Goal: Complete application form: Complete application form

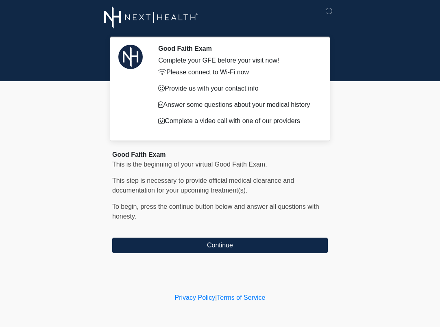
click at [191, 253] on div "Good Faith Exam Complete your GFE before your visit now! Please connect to Wi-F…" at bounding box center [220, 145] width 244 height 275
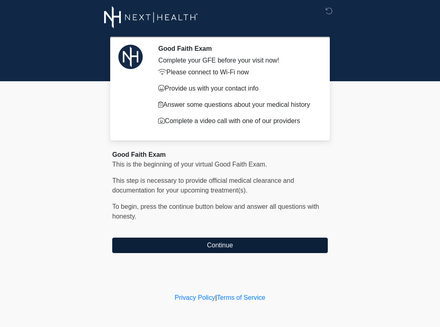
click at [195, 245] on button "Continue" at bounding box center [219, 245] width 215 height 15
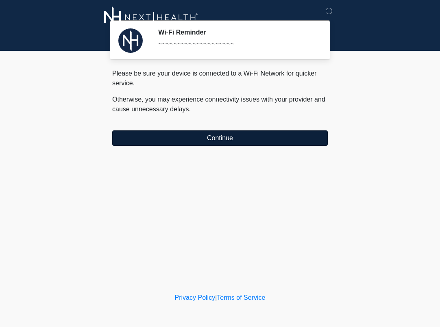
click at [216, 139] on button "Continue" at bounding box center [219, 137] width 215 height 15
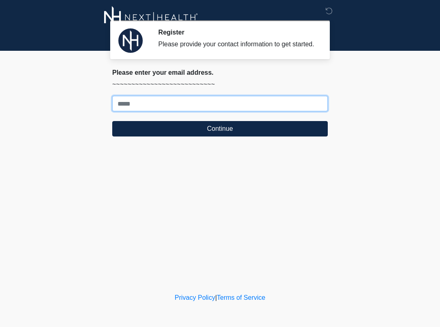
click at [180, 111] on input "Where should we email your treatment plan?" at bounding box center [219, 103] width 215 height 15
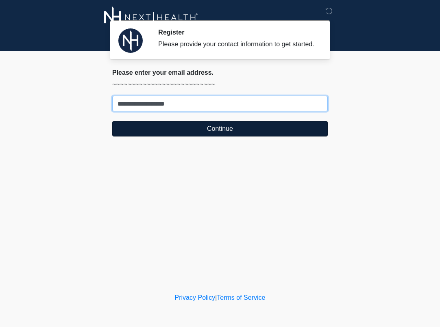
type input "**********"
click at [234, 137] on button "Continue" at bounding box center [219, 128] width 215 height 15
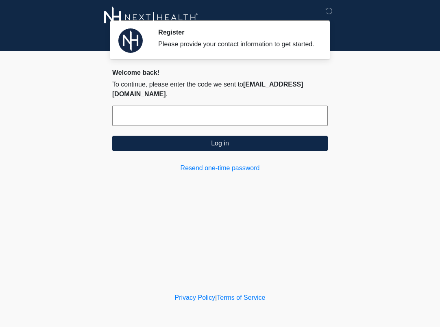
click at [157, 118] on input "text" at bounding box center [219, 116] width 215 height 20
paste input "*****"
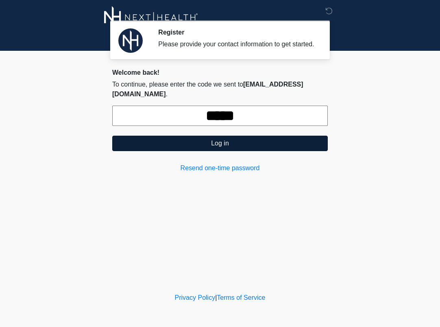
click at [193, 144] on button "Log in" at bounding box center [219, 143] width 215 height 15
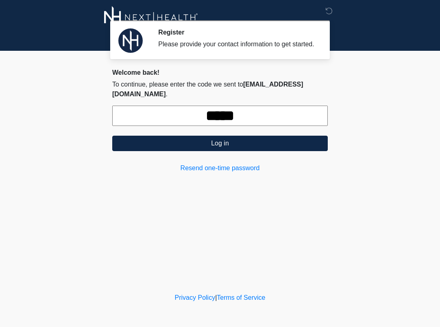
click at [261, 113] on input "*****" at bounding box center [219, 116] width 215 height 20
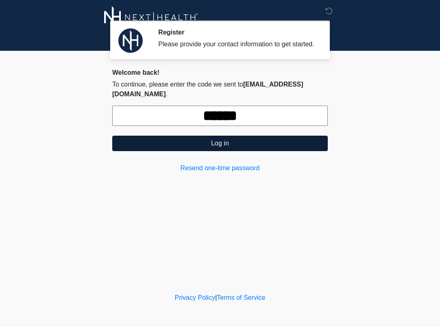
type input "******"
click at [237, 144] on button "Log in" at bounding box center [219, 143] width 215 height 15
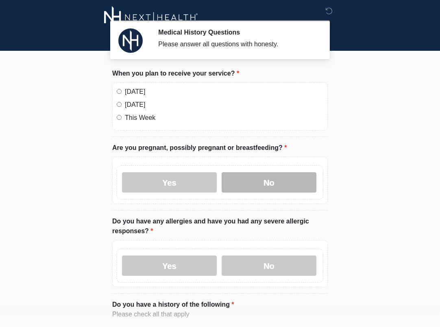
click at [274, 176] on label "No" at bounding box center [269, 182] width 95 height 20
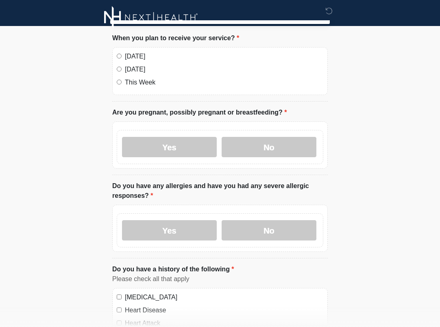
scroll to position [41, 0]
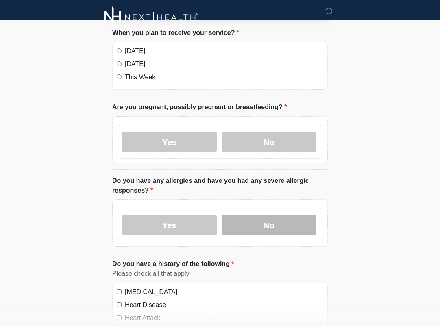
click at [250, 225] on label "No" at bounding box center [269, 225] width 95 height 20
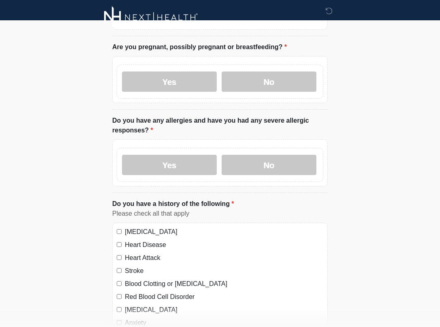
click at [139, 232] on label "High Blood Pressure" at bounding box center [224, 232] width 198 height 10
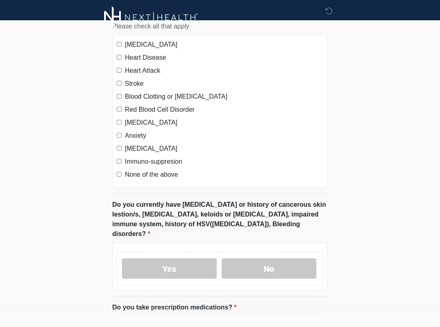
scroll to position [295, 0]
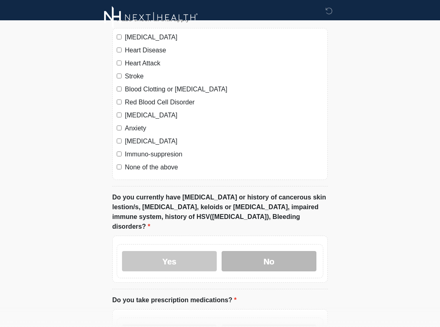
click at [275, 257] on label "No" at bounding box center [269, 261] width 95 height 20
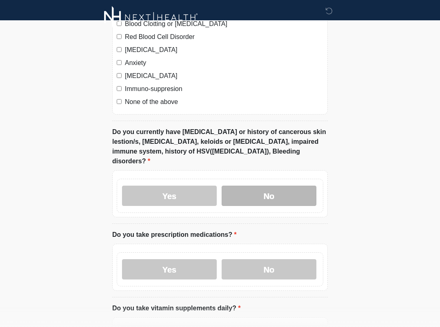
scroll to position [365, 0]
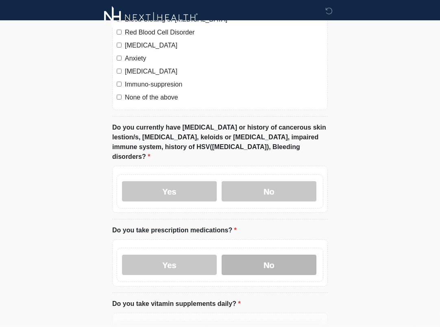
click at [275, 257] on label "No" at bounding box center [269, 265] width 95 height 20
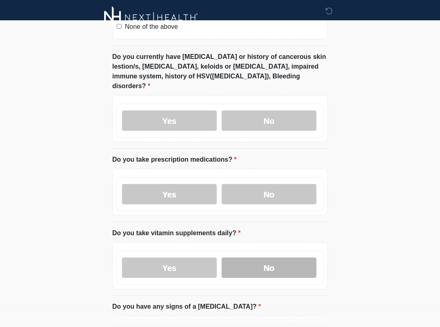
click at [275, 258] on label "No" at bounding box center [269, 268] width 95 height 20
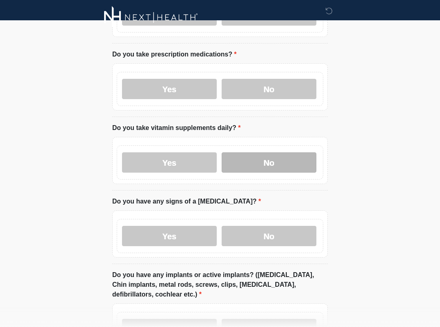
scroll to position [543, 0]
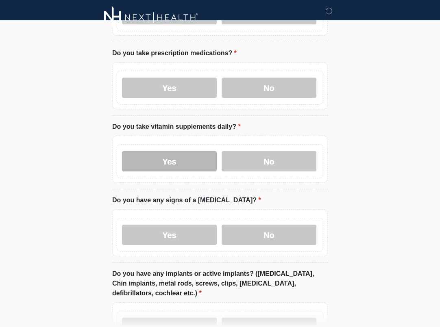
click at [176, 154] on label "Yes" at bounding box center [169, 161] width 95 height 20
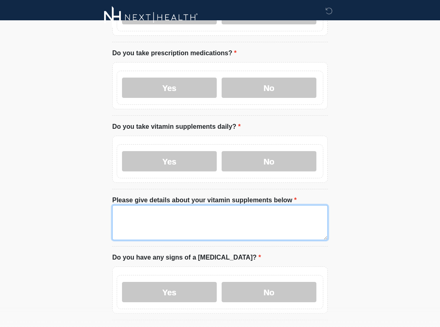
click at [183, 205] on textarea "Please give details about your vitamin supplements below" at bounding box center [219, 222] width 215 height 35
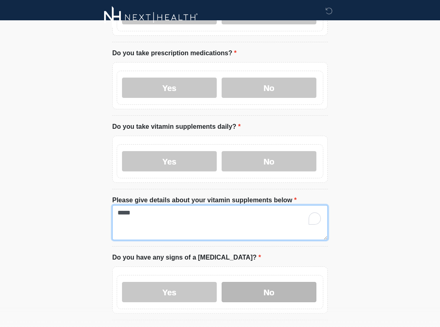
type textarea "*****"
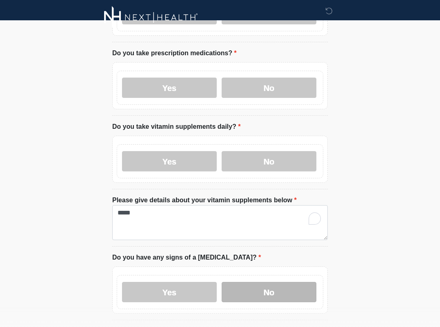
click at [292, 287] on label "No" at bounding box center [269, 292] width 95 height 20
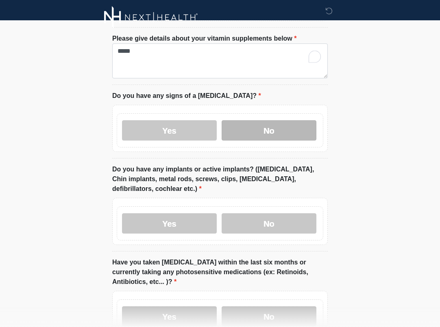
scroll to position [705, 0]
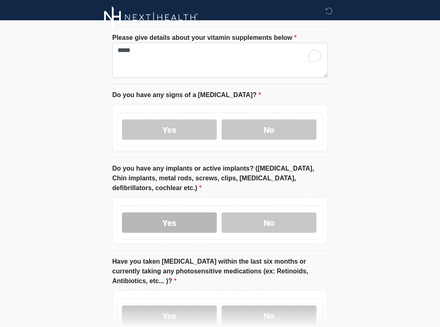
click at [165, 215] on label "Yes" at bounding box center [169, 223] width 95 height 20
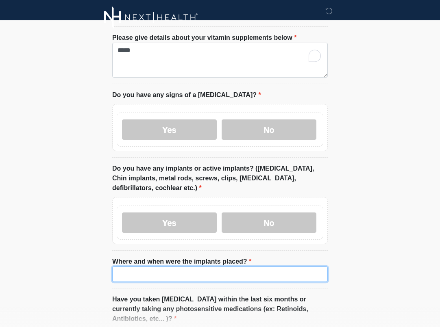
click at [146, 267] on input "Where and when were the implants placed?" at bounding box center [219, 274] width 215 height 15
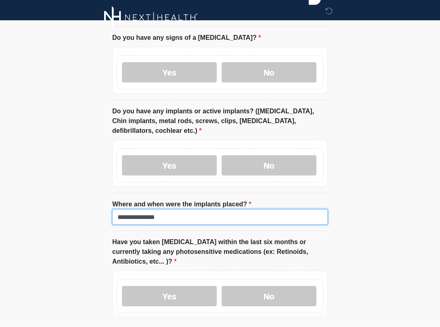
scroll to position [763, 0]
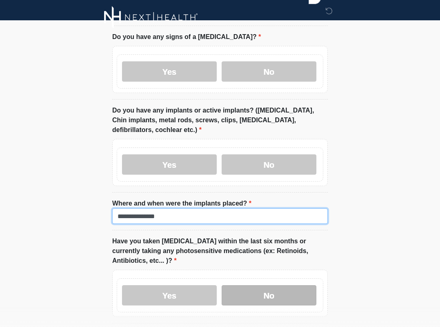
type input "**********"
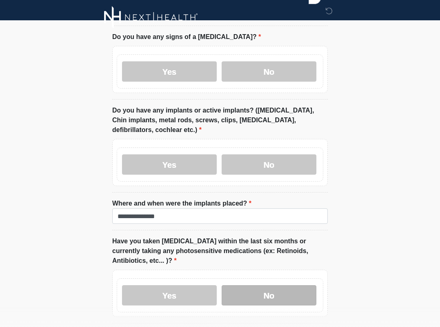
click at [277, 285] on label "No" at bounding box center [269, 295] width 95 height 20
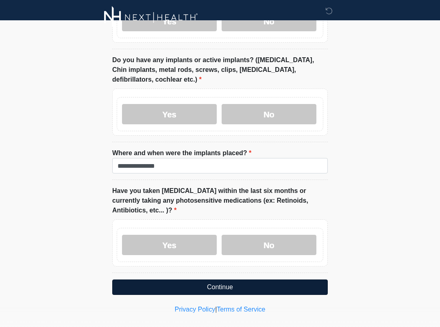
scroll to position [813, 0]
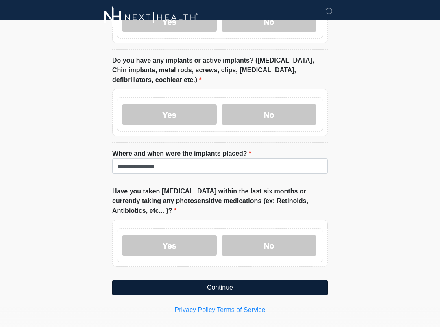
click at [263, 280] on button "Continue" at bounding box center [219, 287] width 215 height 15
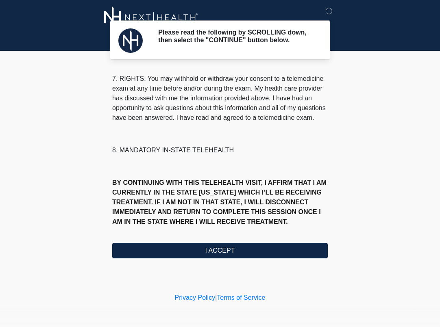
scroll to position [356, 0]
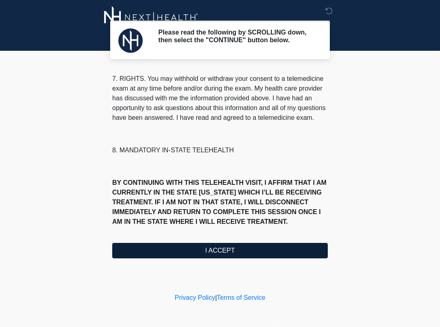
click at [217, 253] on button "I ACCEPT" at bounding box center [219, 250] width 215 height 15
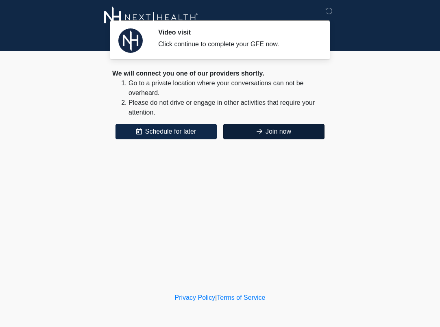
click at [269, 132] on button "Join now" at bounding box center [273, 131] width 101 height 15
